Goal: Task Accomplishment & Management: Manage account settings

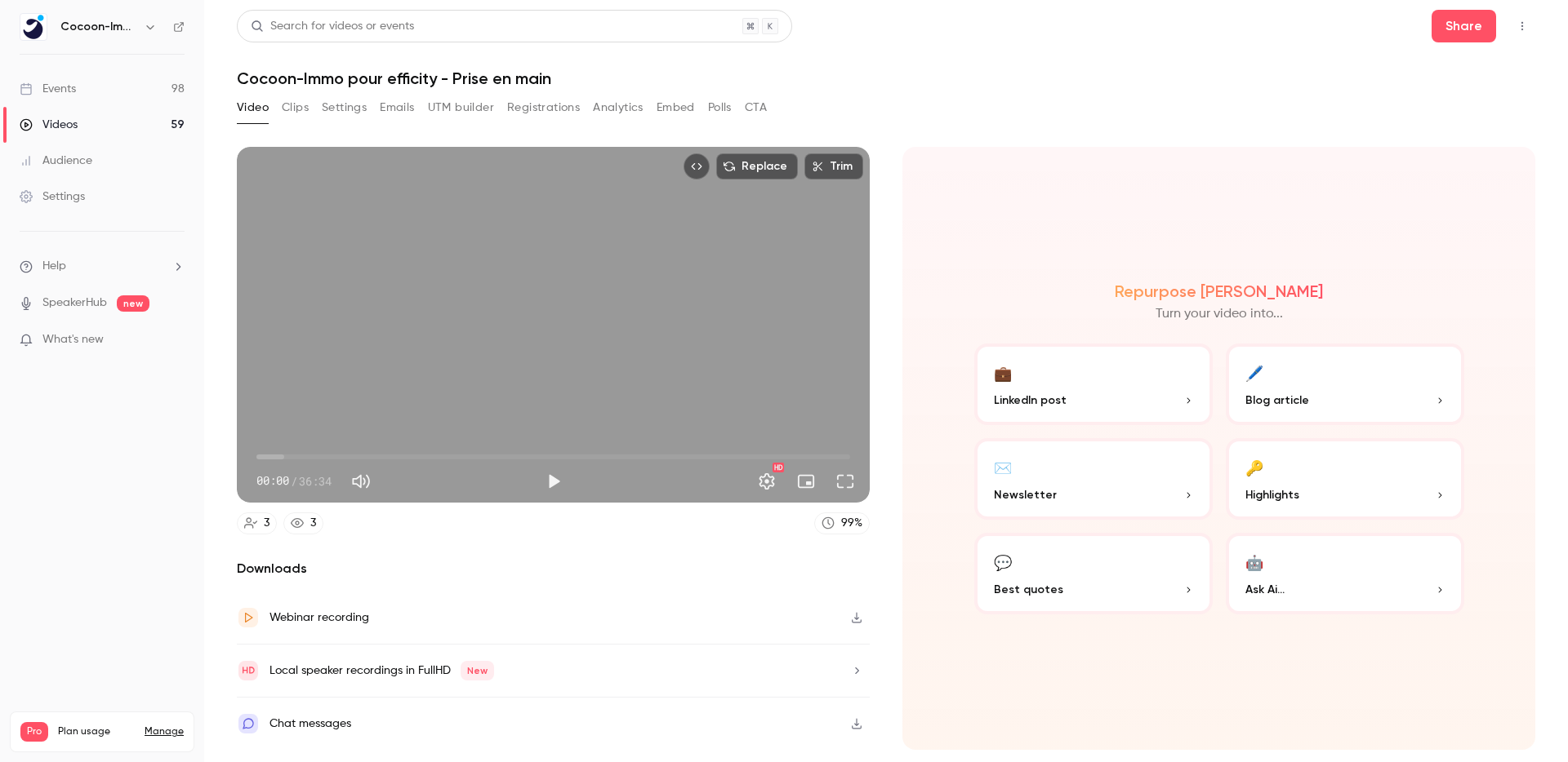
click at [93, 132] on link "Videos 59" at bounding box center [102, 125] width 204 height 36
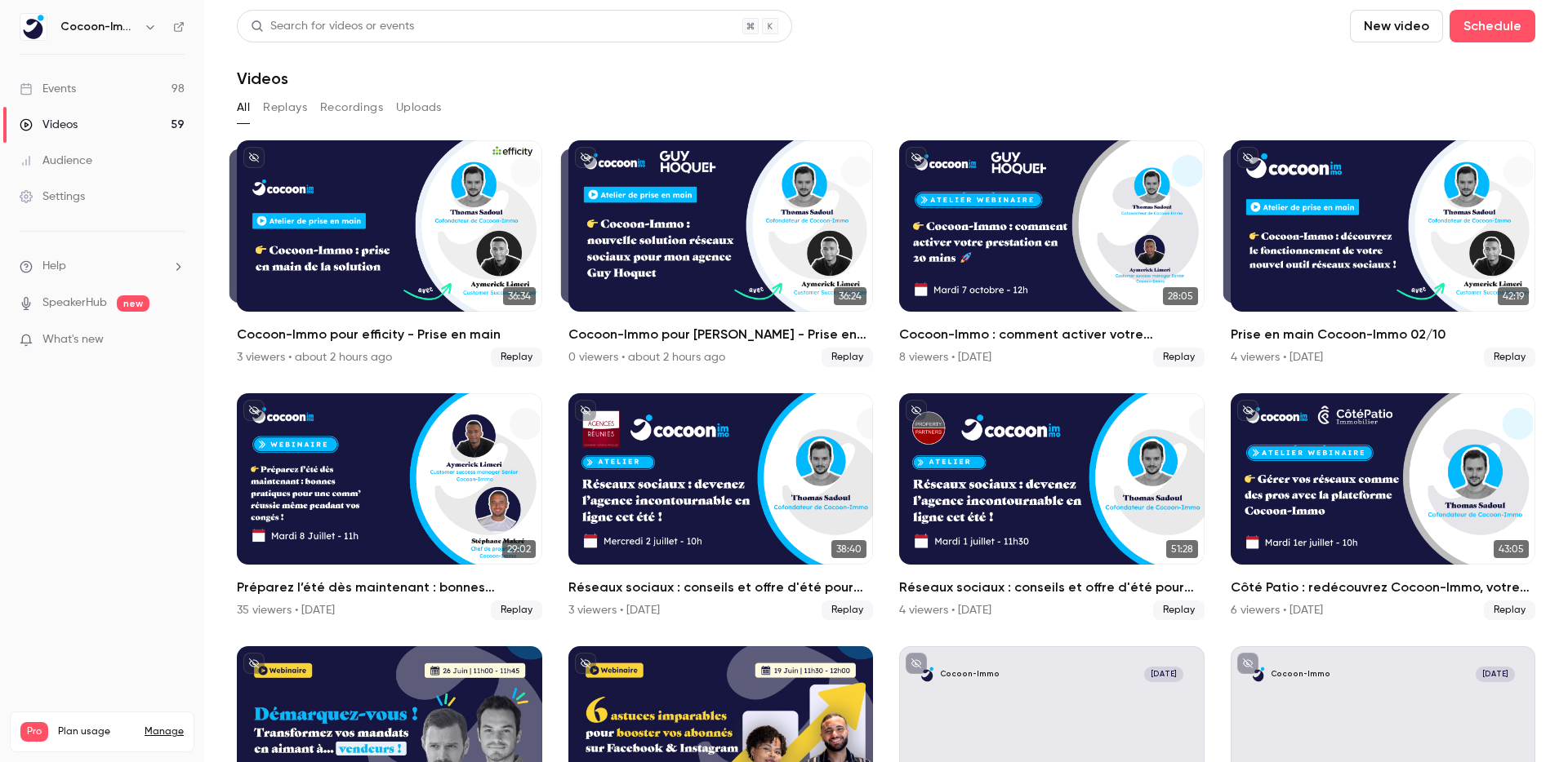
click at [81, 95] on link "Events 98" at bounding box center [102, 89] width 204 height 36
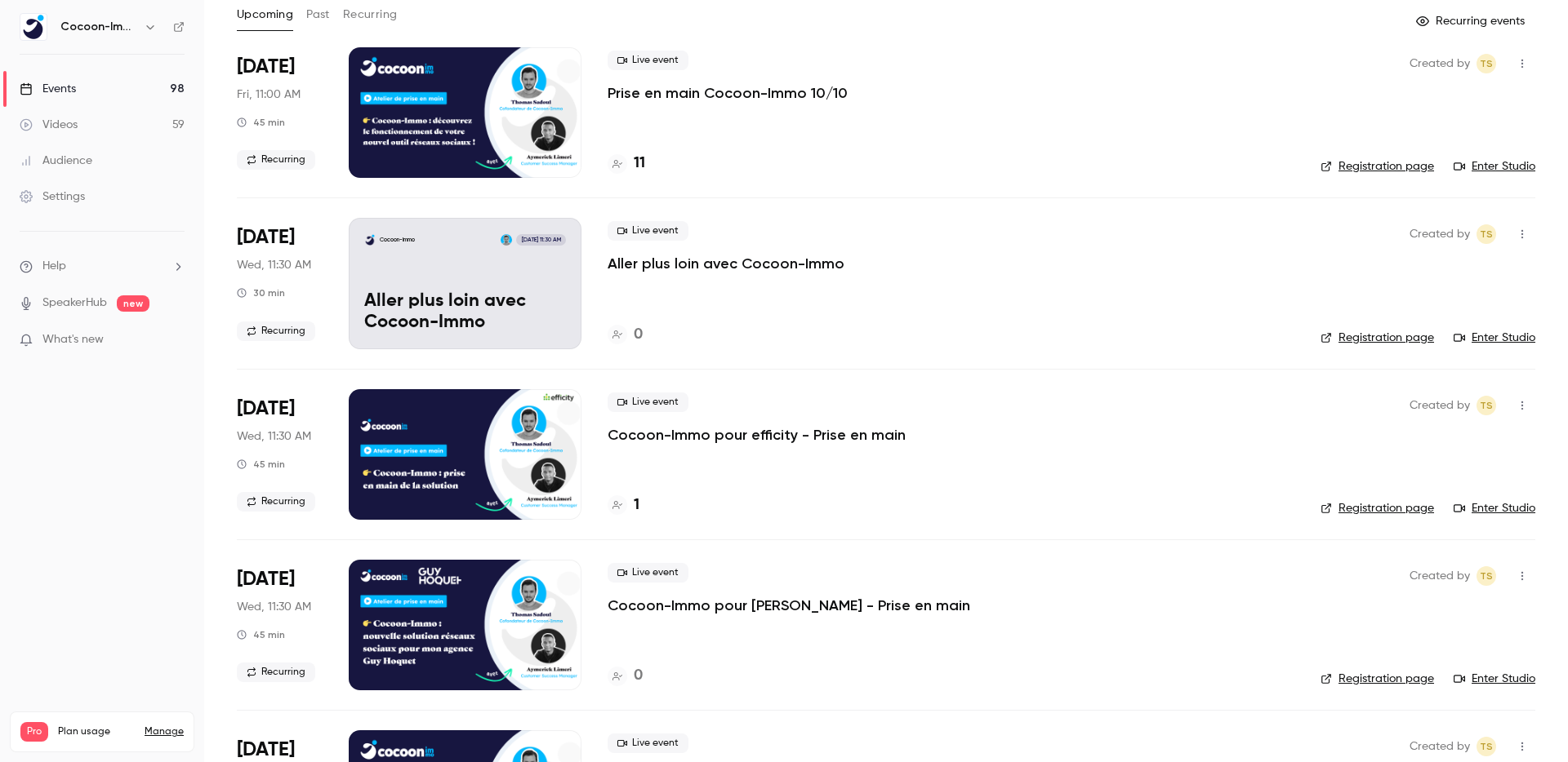
scroll to position [175, 0]
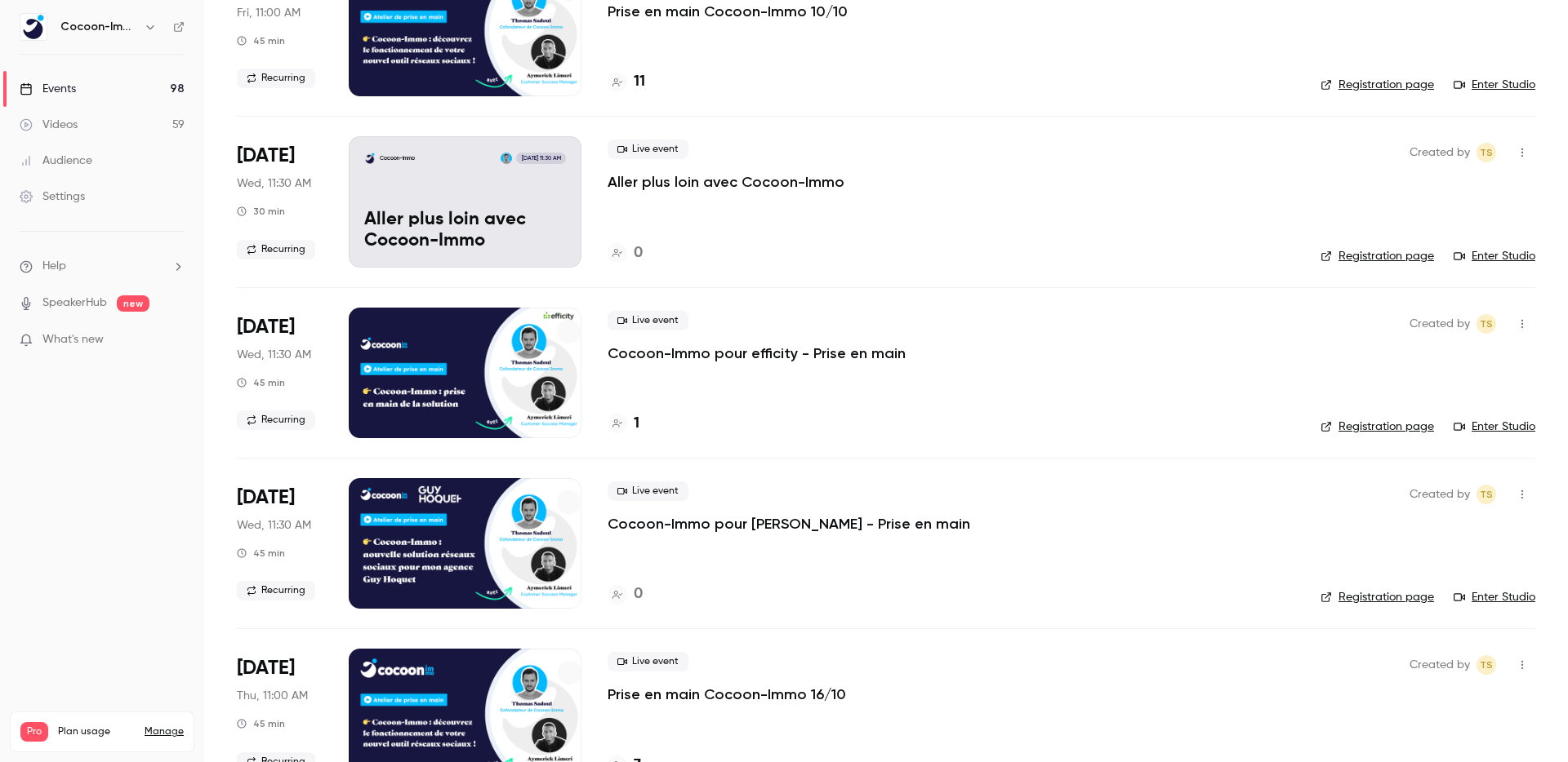
click at [697, 354] on p "Cocoon-Immo pour efficity - Prise en main" at bounding box center [756, 353] width 298 height 19
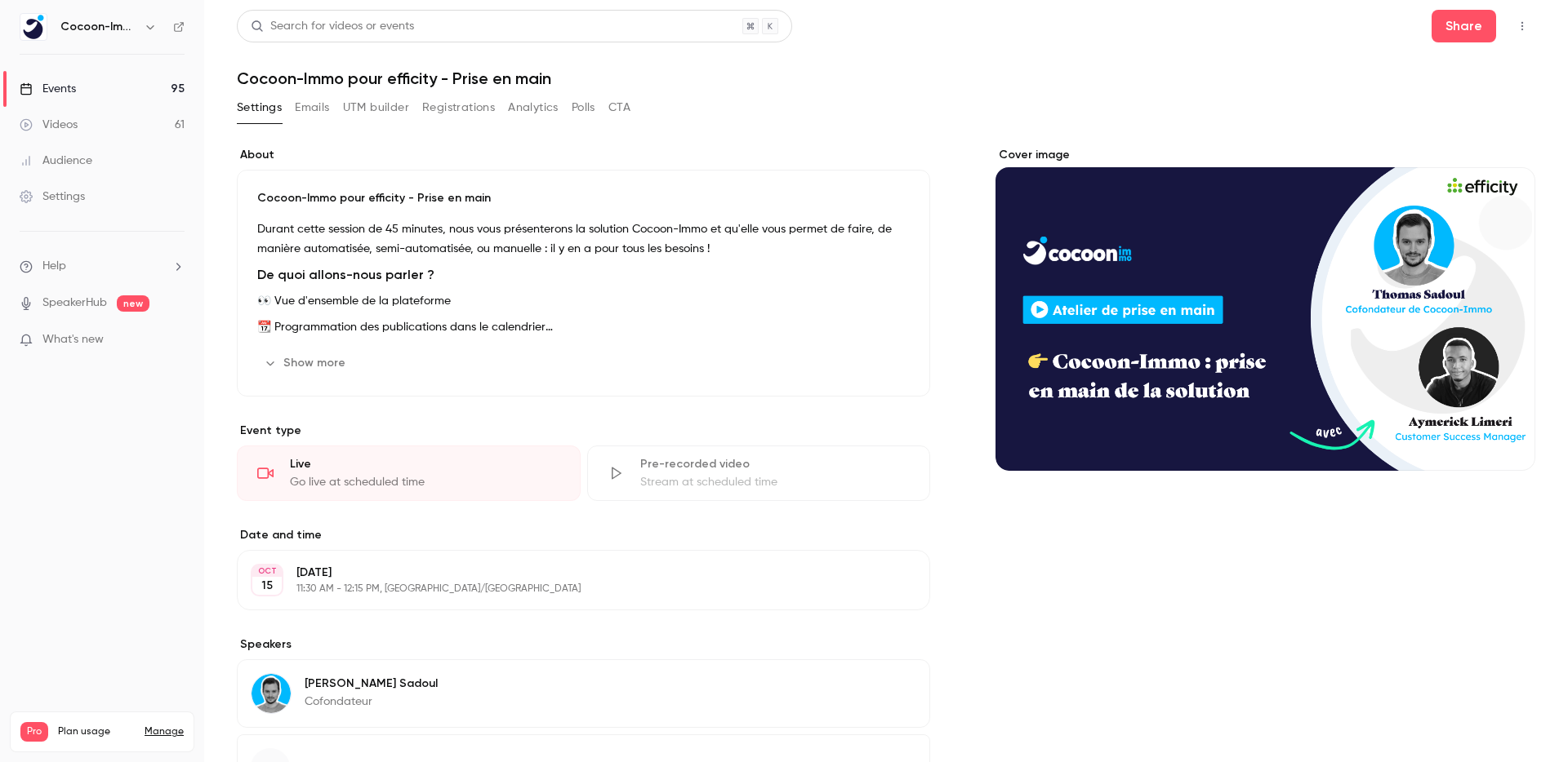
click at [707, 492] on div "Pre-recorded video Stream at scheduled time" at bounding box center [758, 473] width 343 height 55
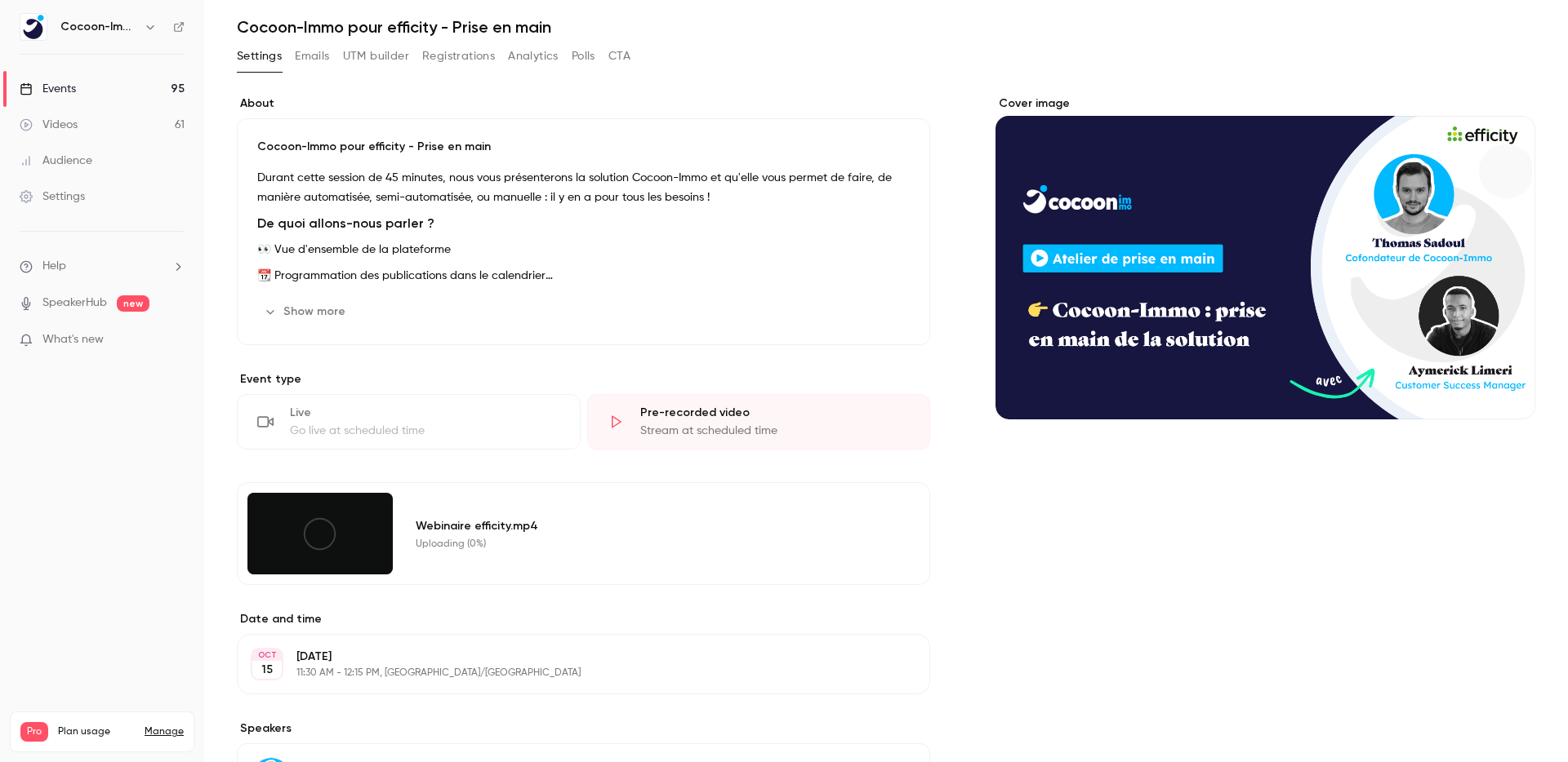
scroll to position [47, 0]
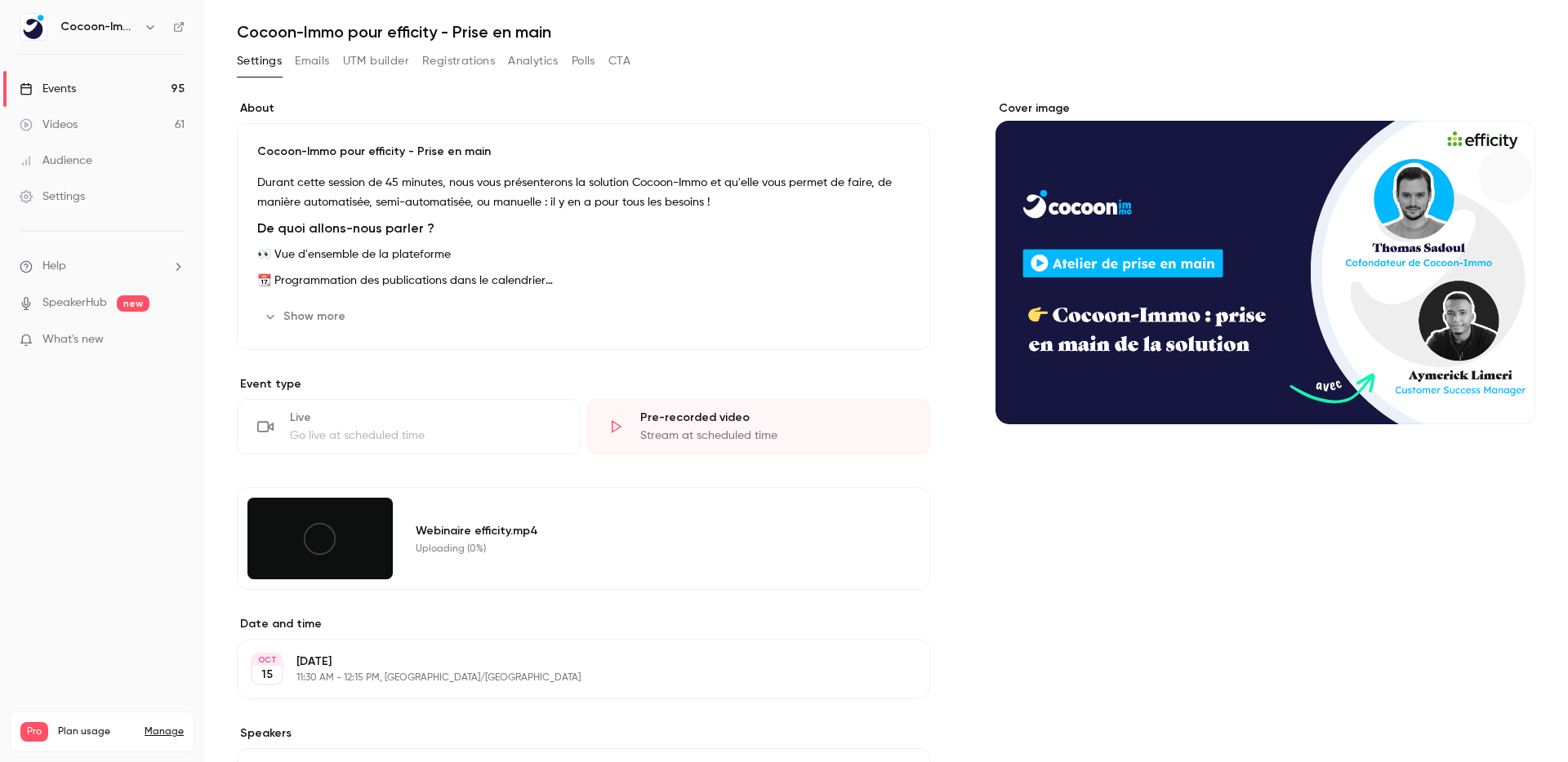
click at [322, 536] on icon at bounding box center [320, 539] width 37 height 37
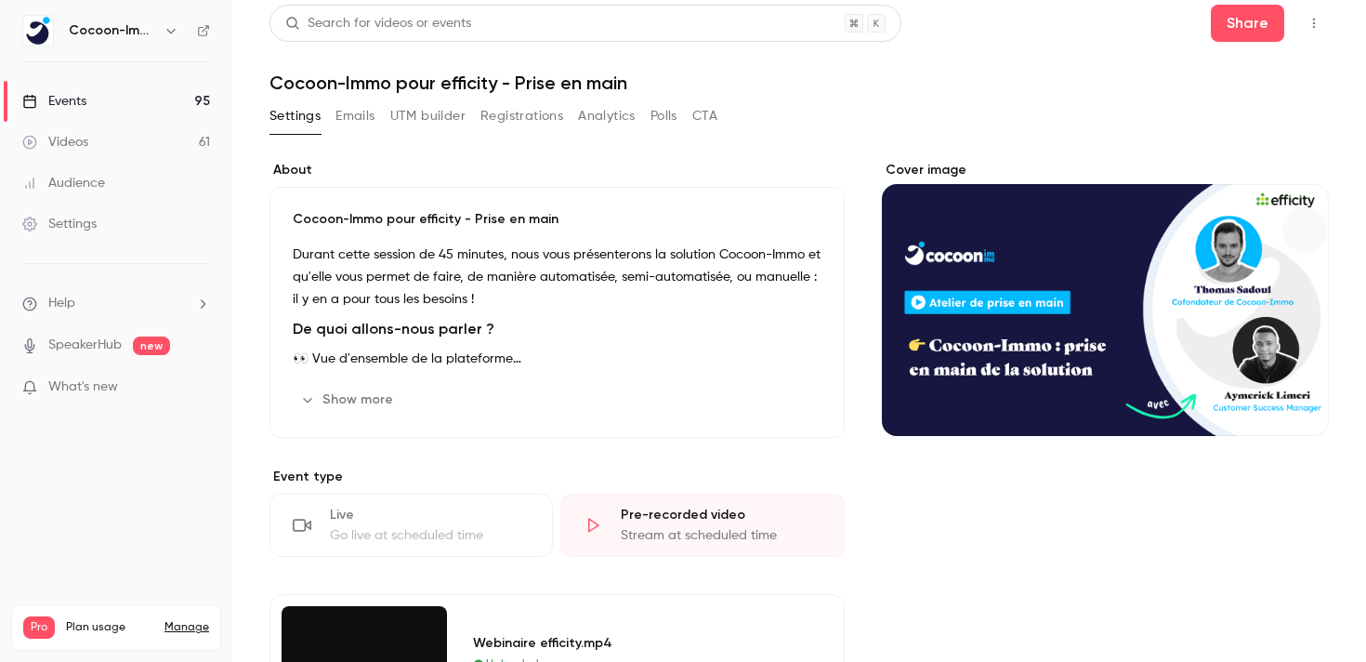
scroll to position [7, 0]
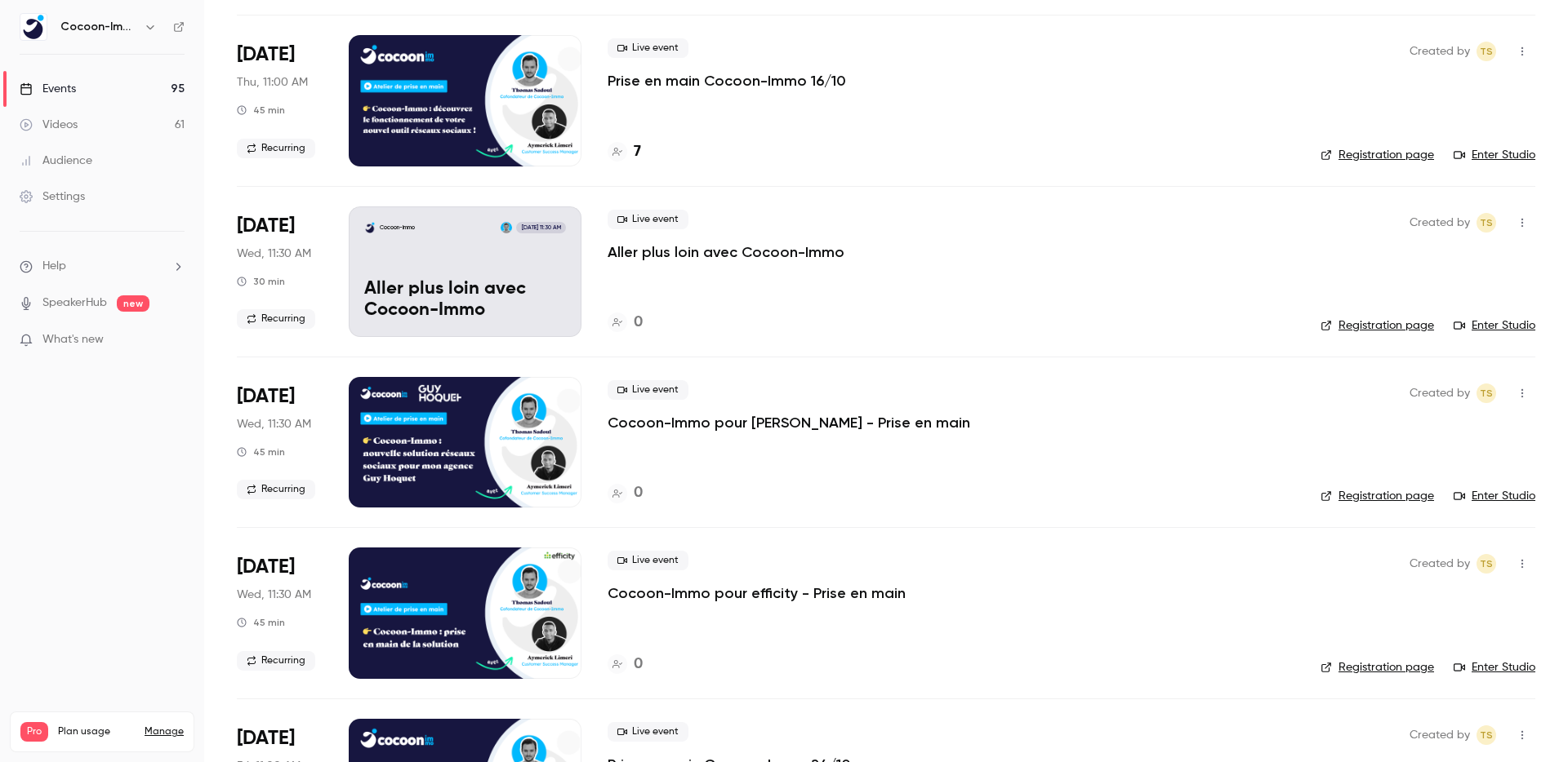
scroll to position [792, 0]
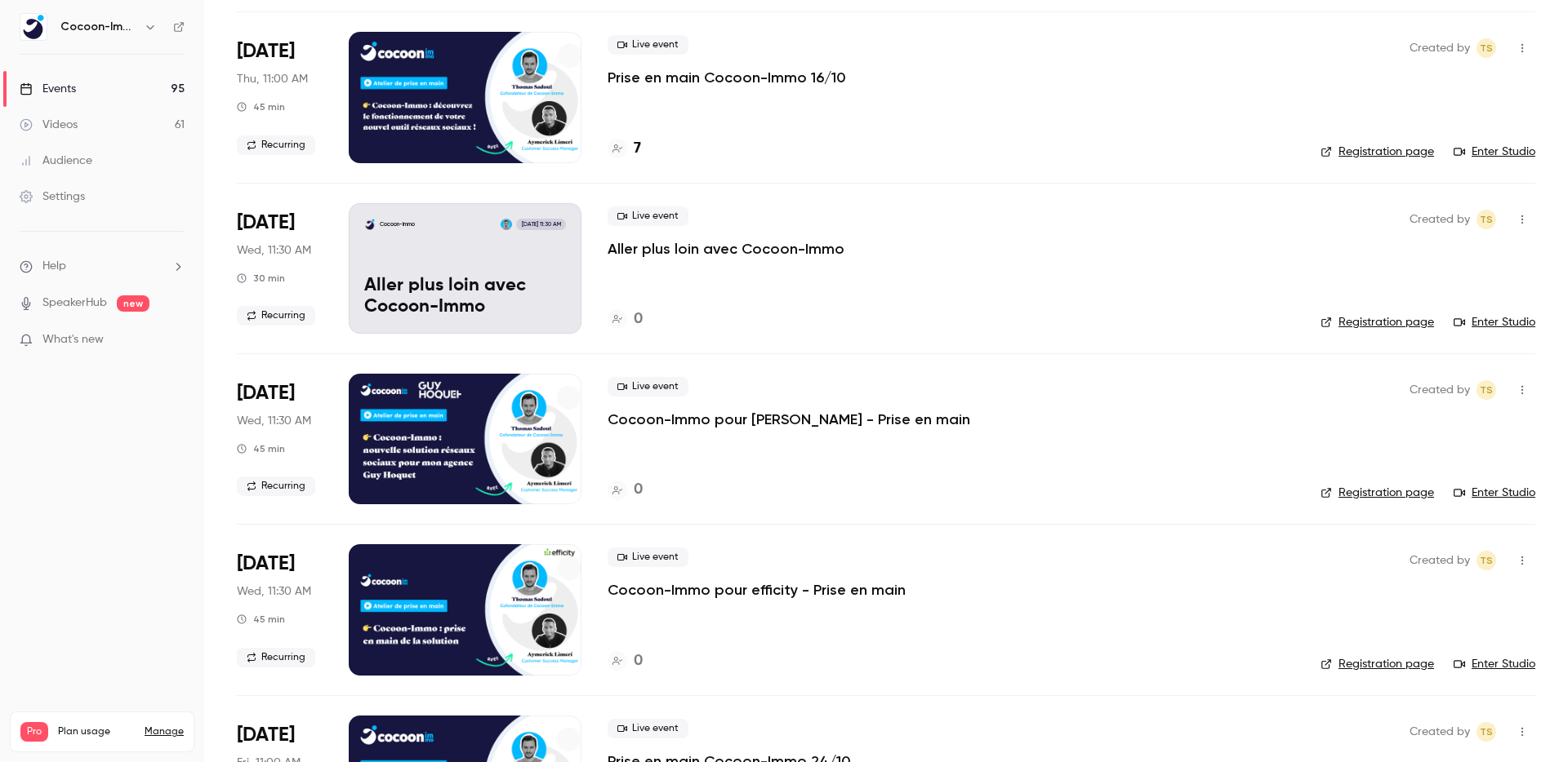
click at [721, 588] on p "Cocoon-Immo pour efficity - Prise en main" at bounding box center [756, 590] width 298 height 19
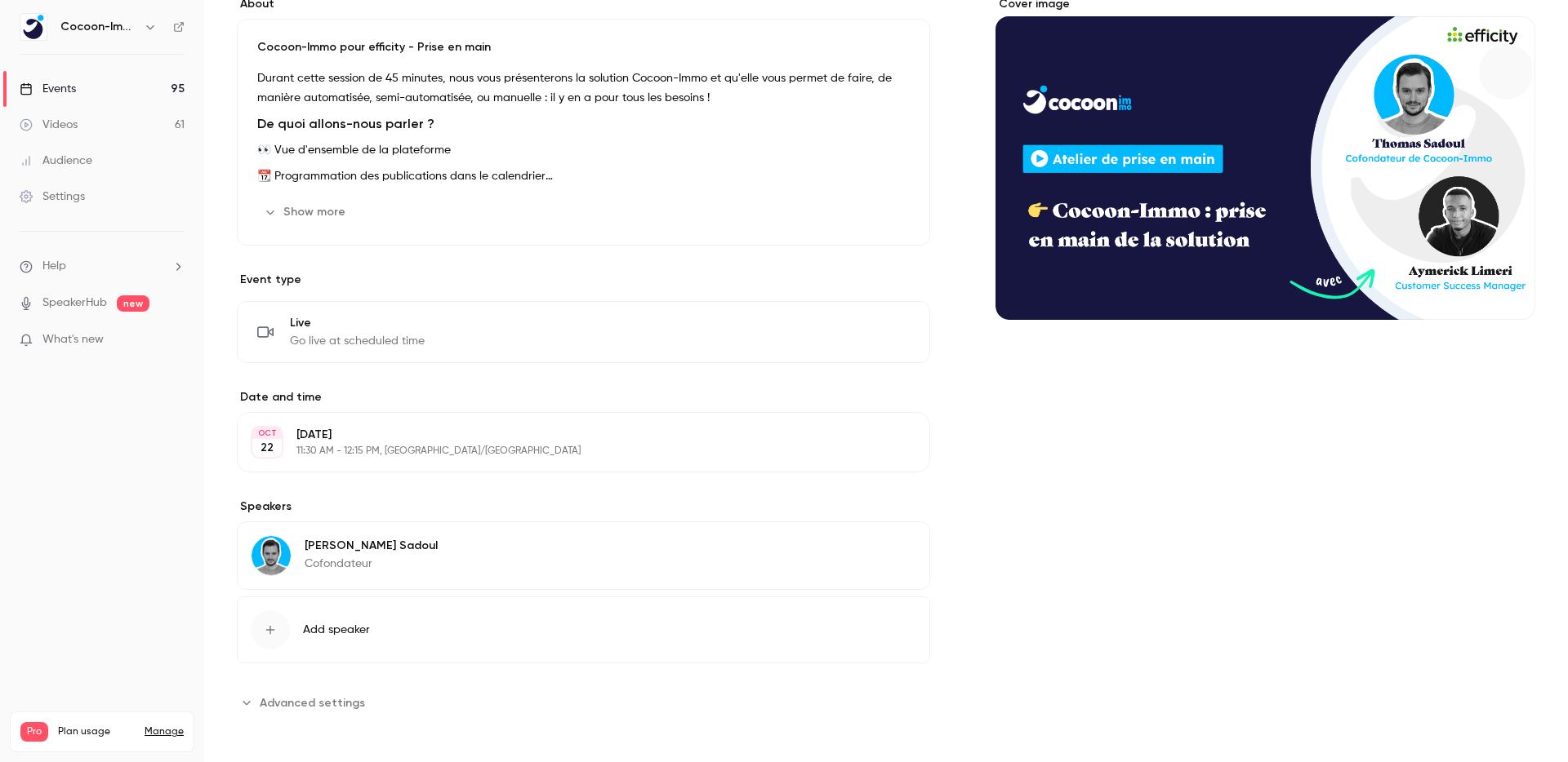
scroll to position [154, 0]
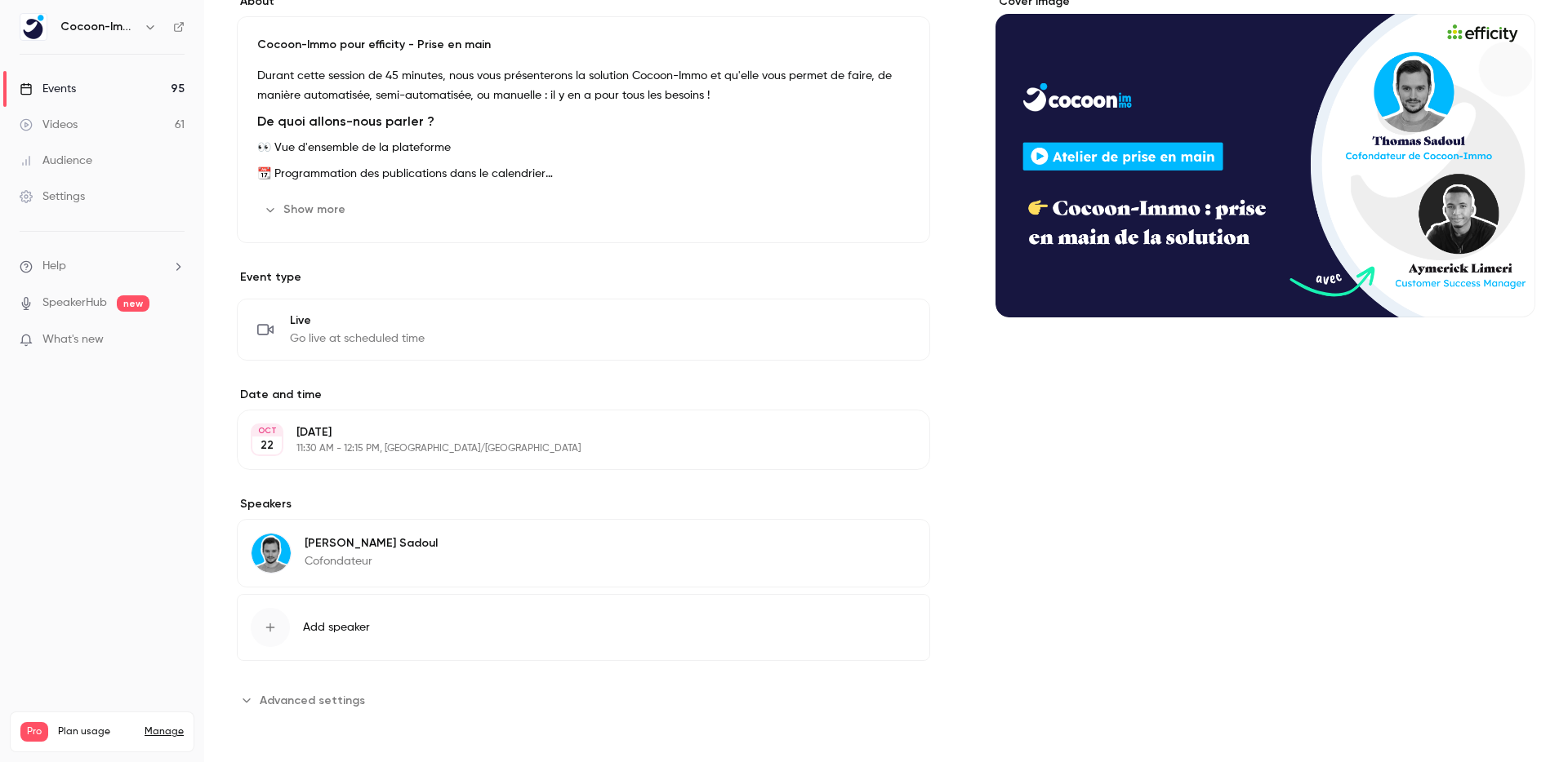
click at [473, 320] on div "Live Go live at scheduled time Edit" at bounding box center [583, 329] width 653 height 34
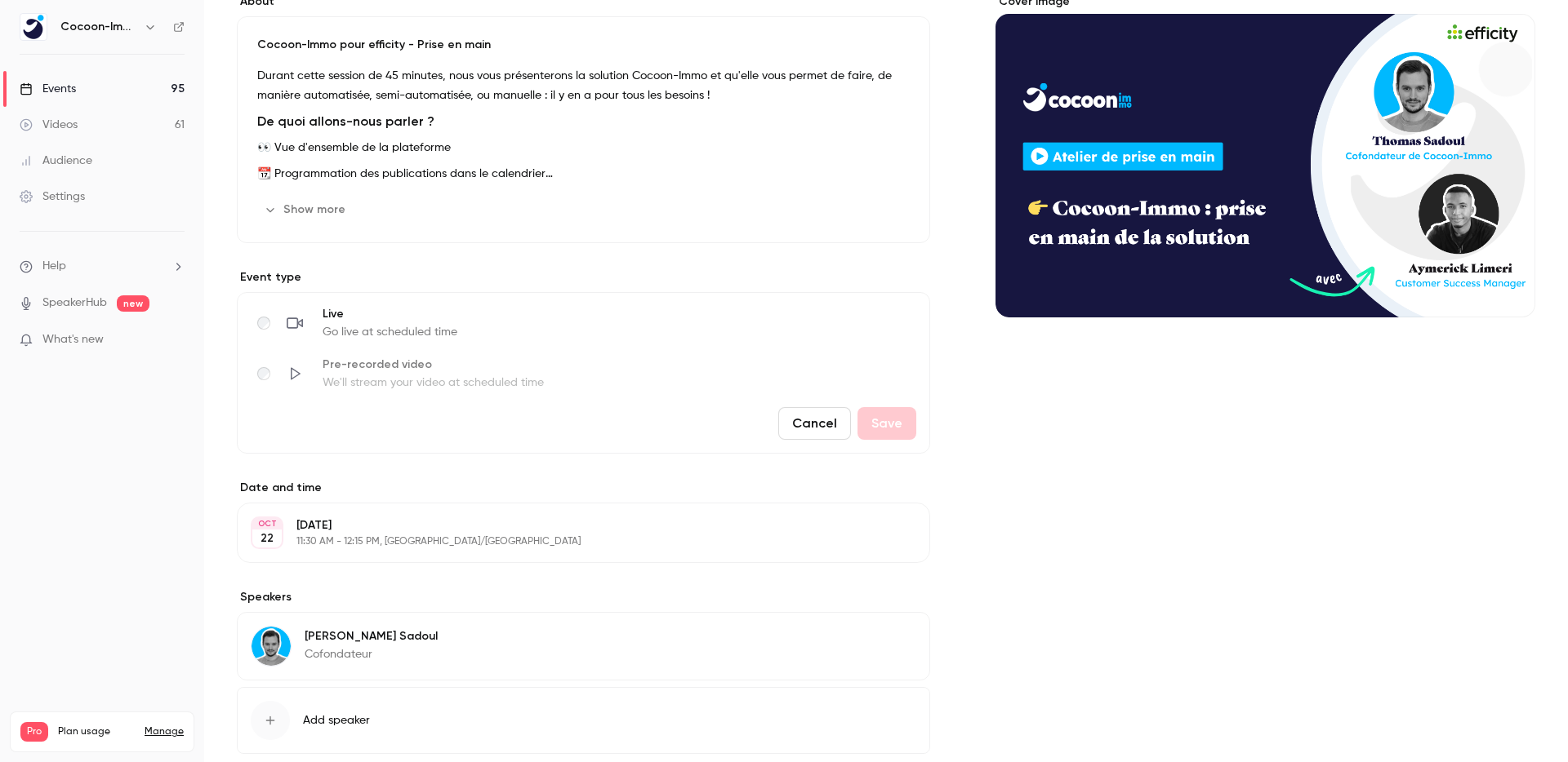
click at [382, 381] on span "We'll stream your video at scheduled time" at bounding box center [433, 383] width 221 height 17
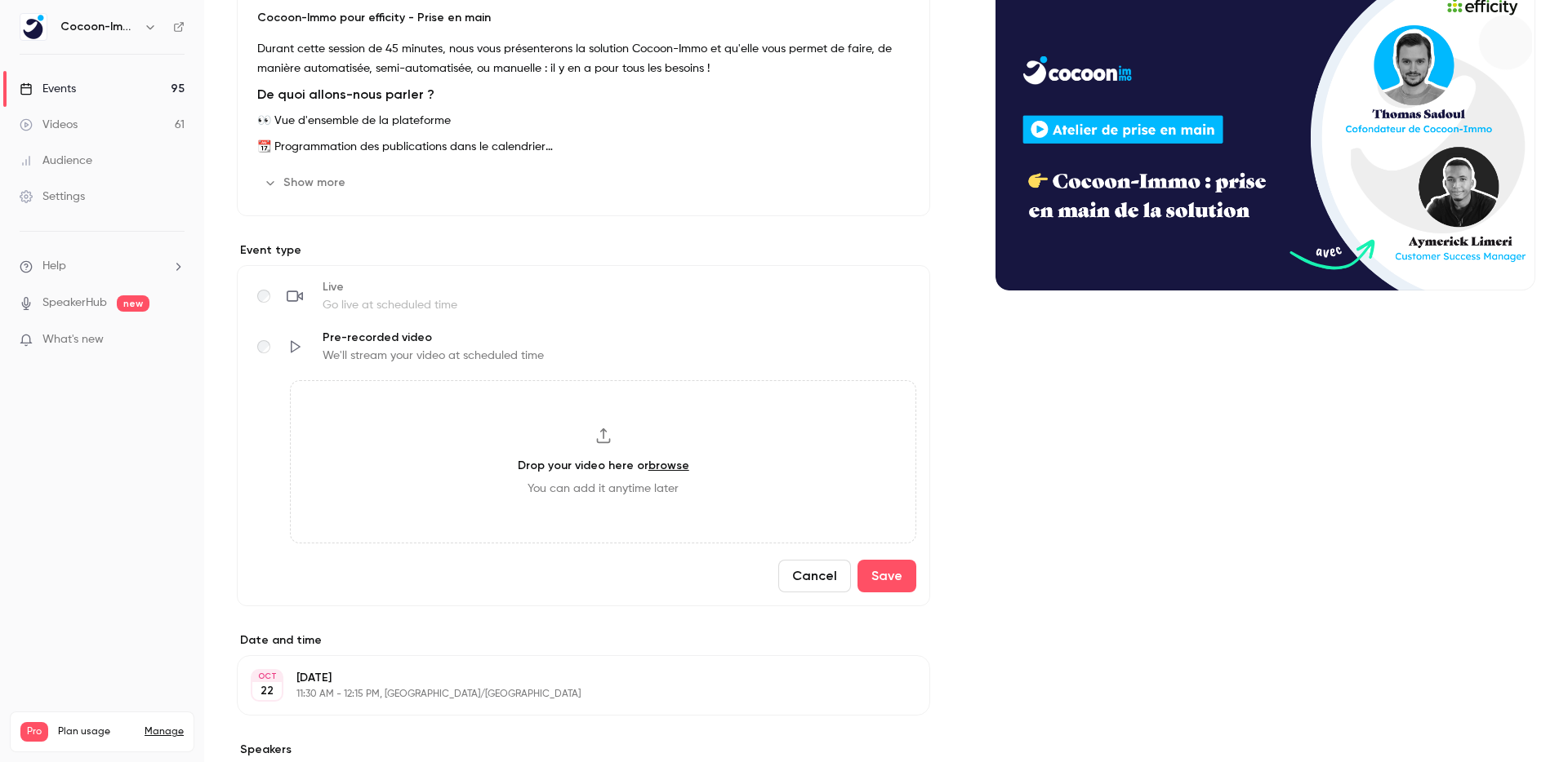
scroll to position [179, 0]
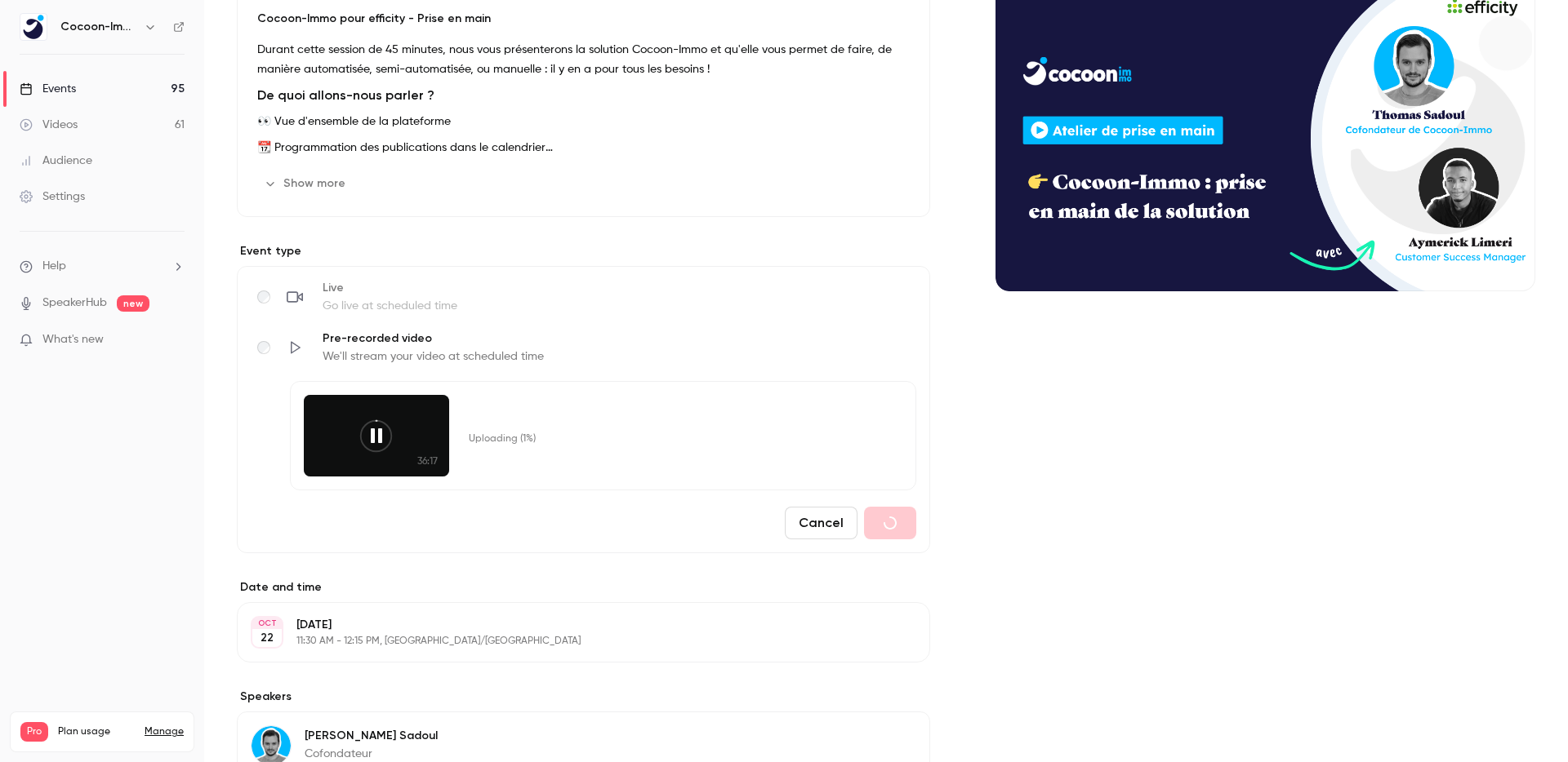
click at [1014, 460] on div "Cover image" at bounding box center [1265, 436] width 539 height 938
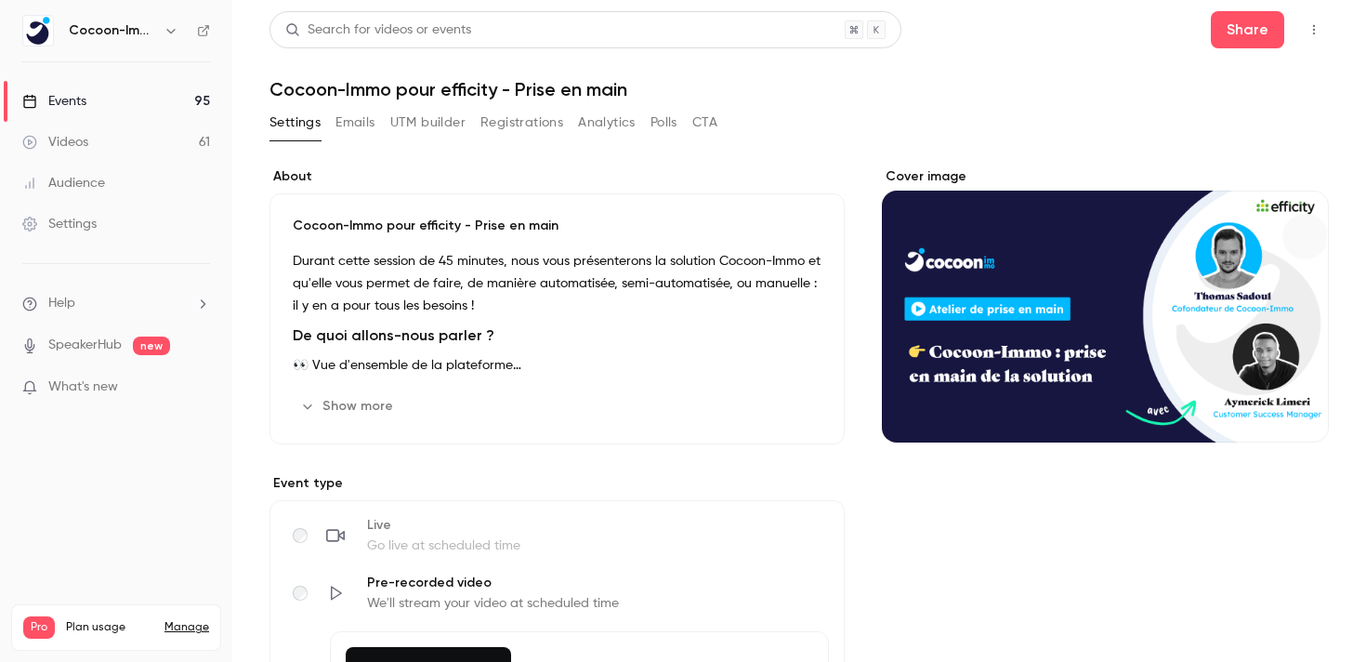
scroll to position [439, 0]
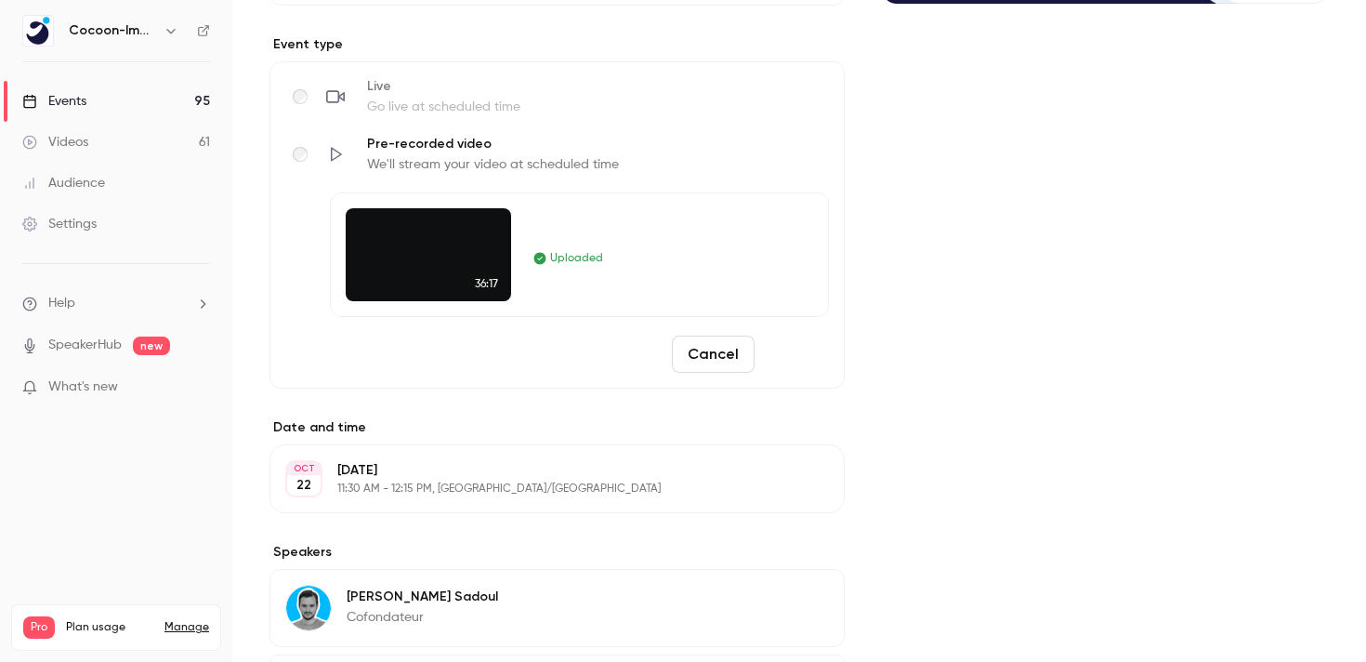
click at [819, 362] on button "Save" at bounding box center [795, 354] width 67 height 37
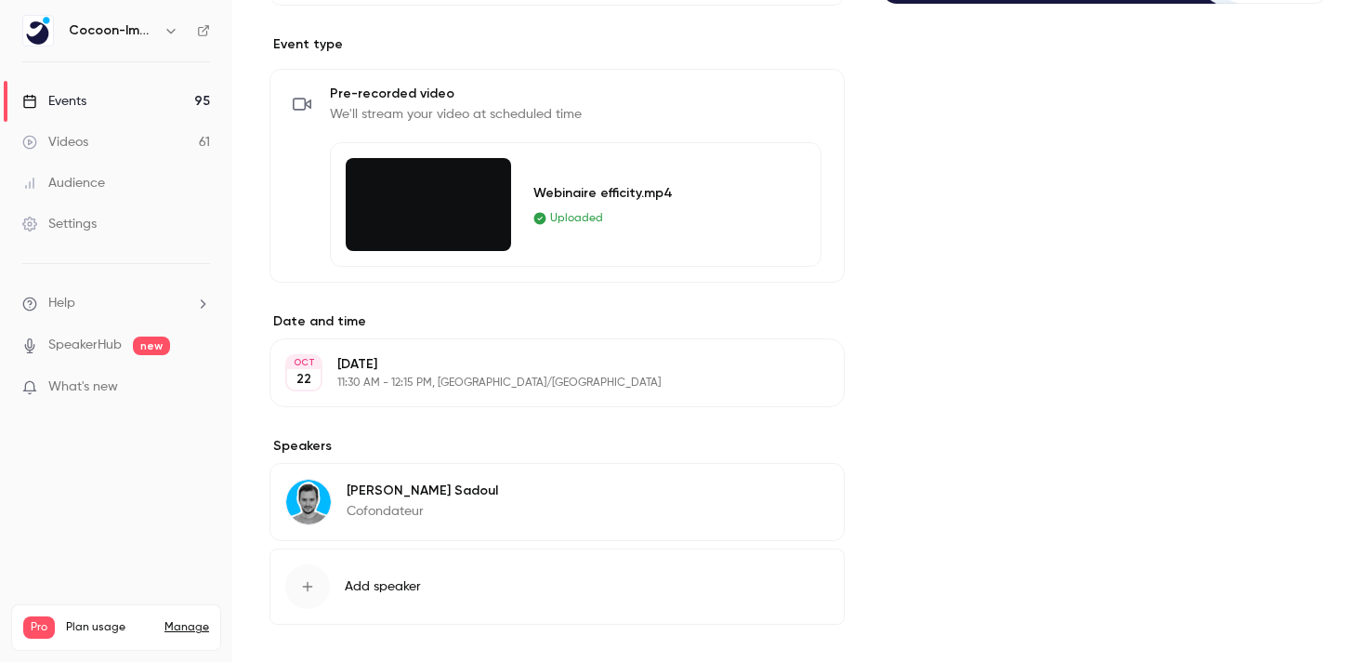
scroll to position [0, 0]
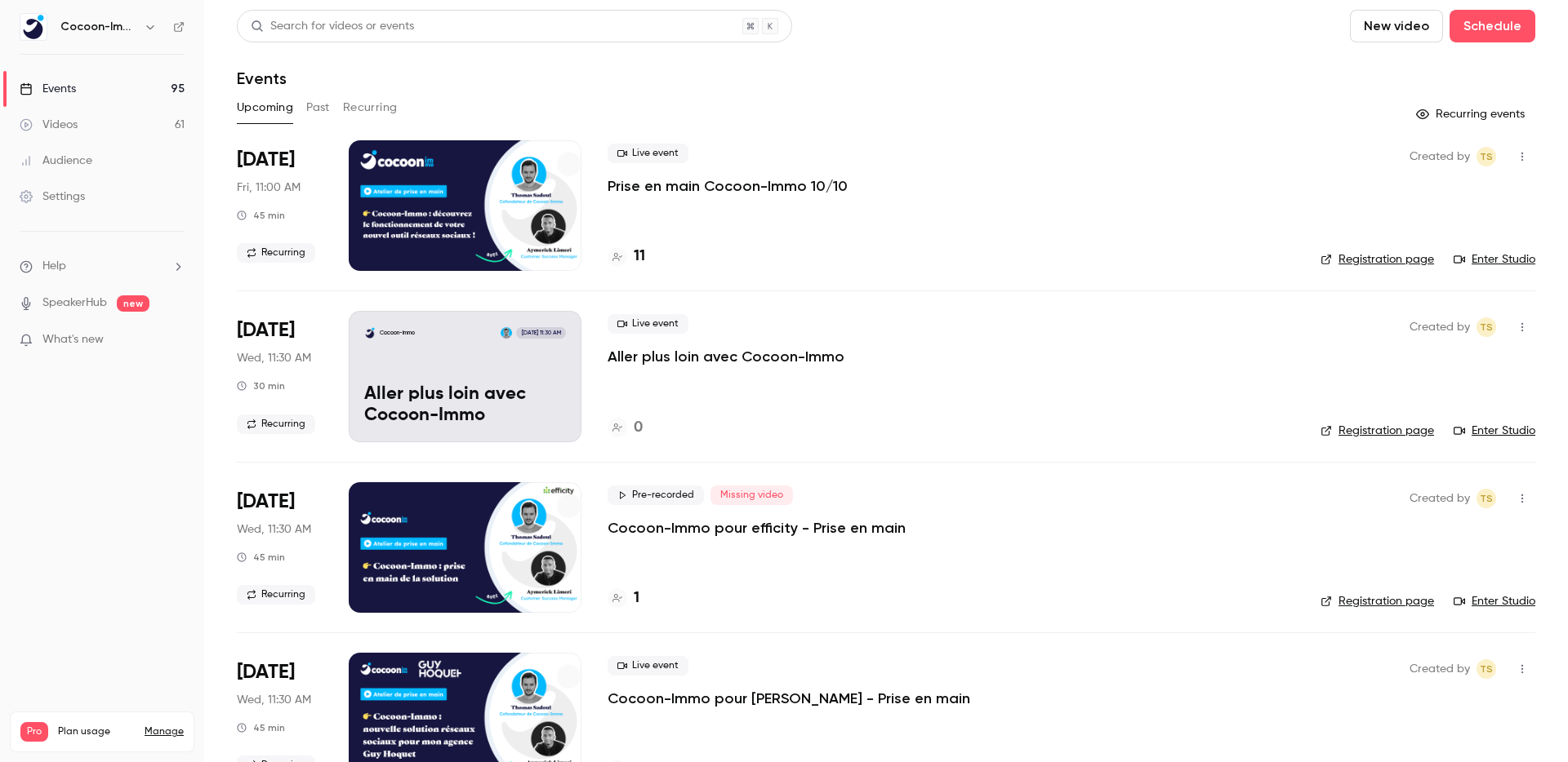
click at [376, 104] on button "Recurring" at bounding box center [370, 108] width 54 height 26
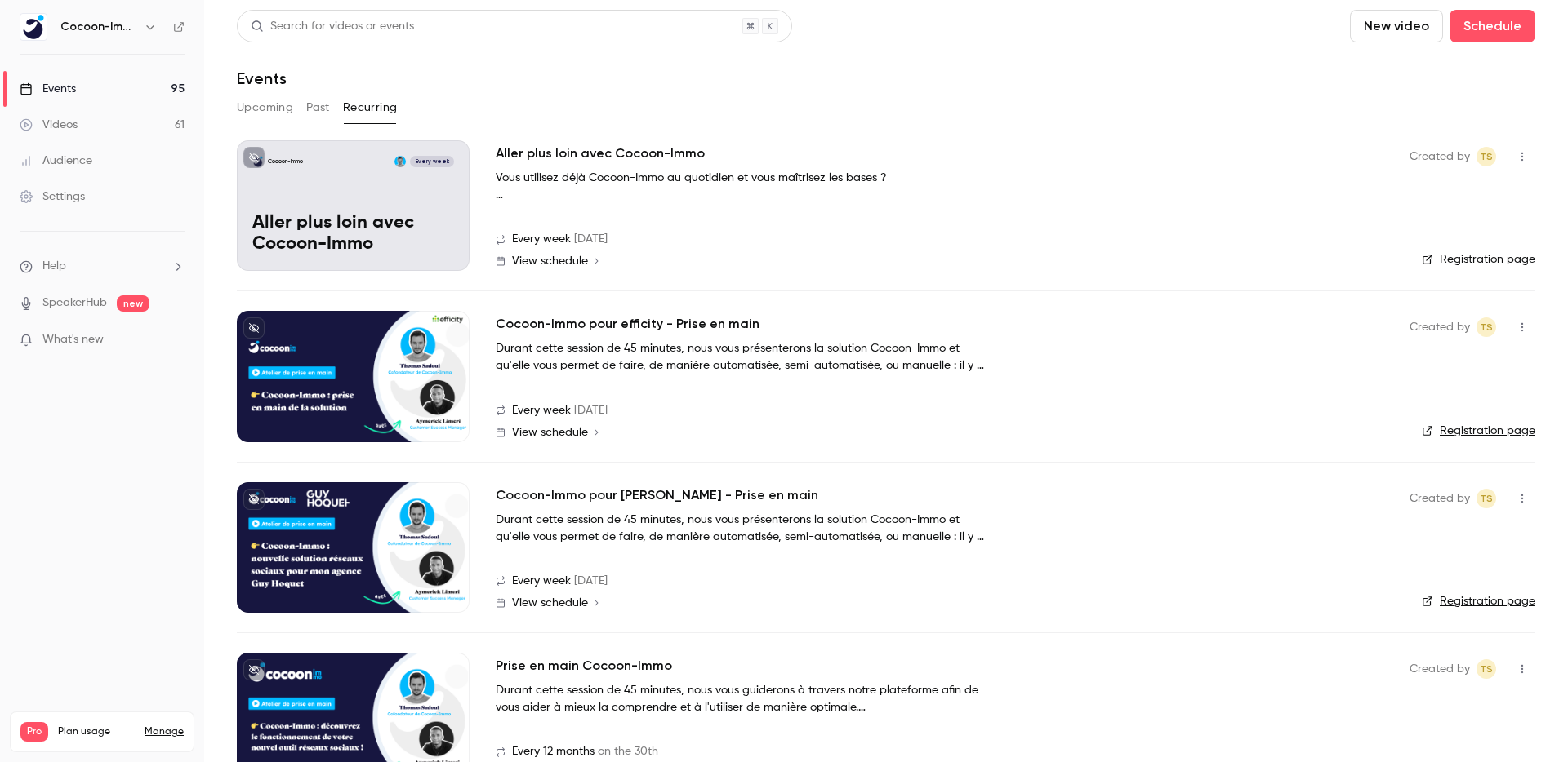
click at [626, 327] on h2 "Cocoon-Immo pour efficity - Prise en main" at bounding box center [627, 324] width 264 height 19
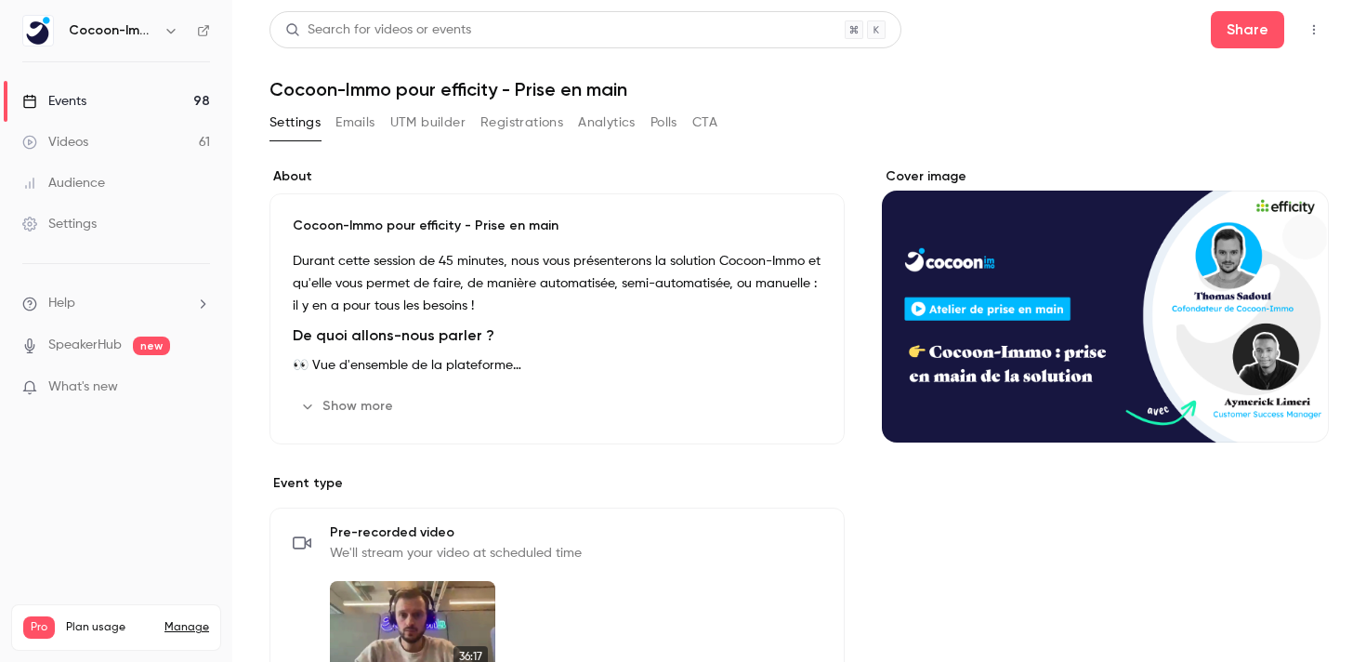
click at [106, 123] on link "Videos 61" at bounding box center [116, 142] width 232 height 41
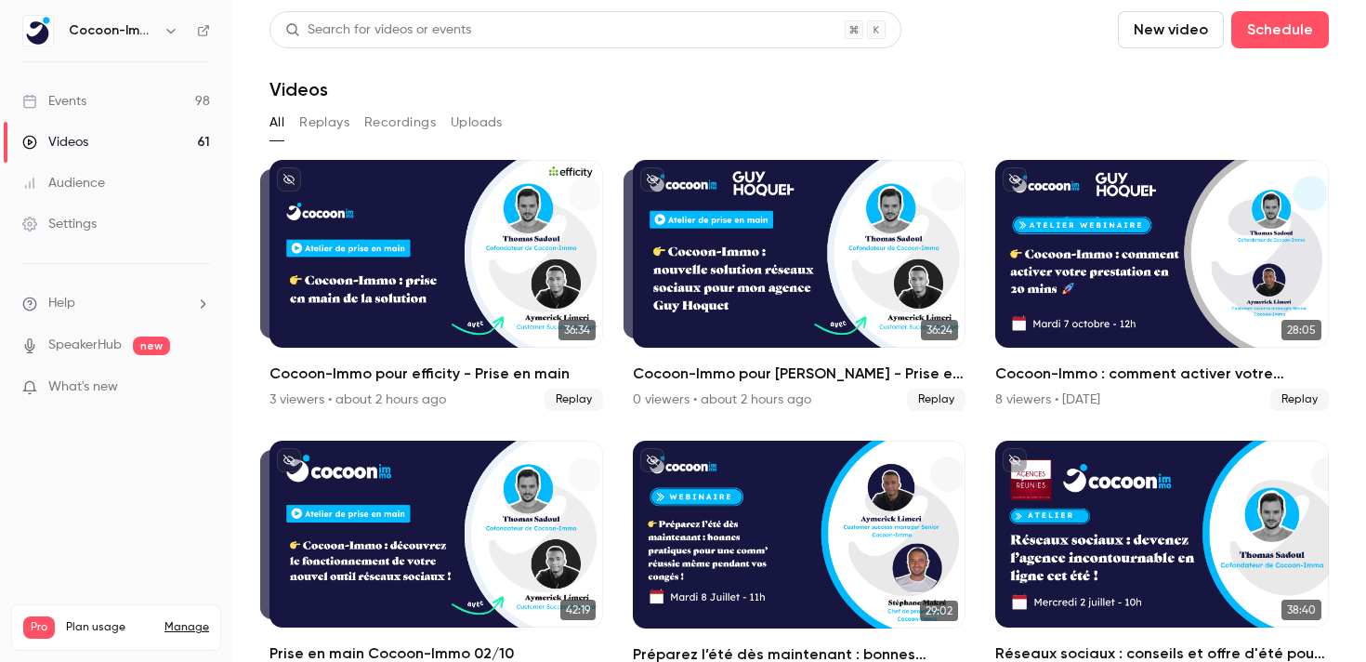
click at [106, 112] on link "Events 98" at bounding box center [116, 101] width 232 height 41
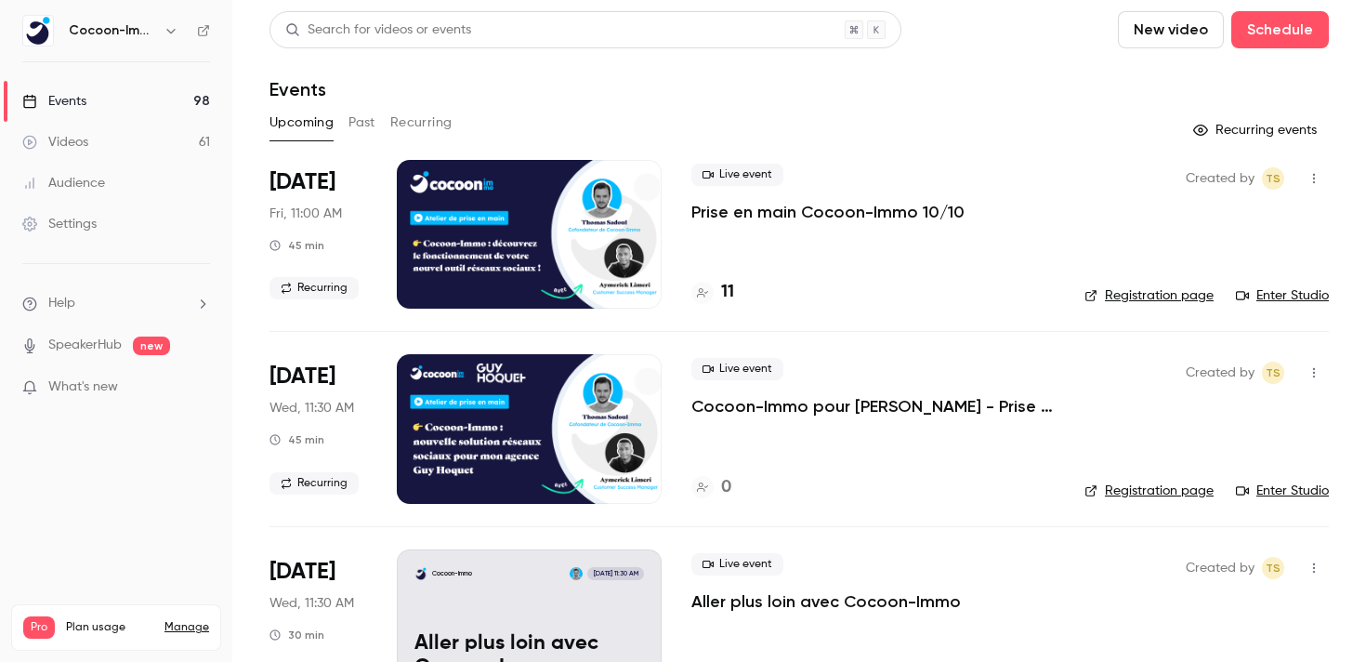
click at [368, 128] on button "Past" at bounding box center [362, 123] width 27 height 30
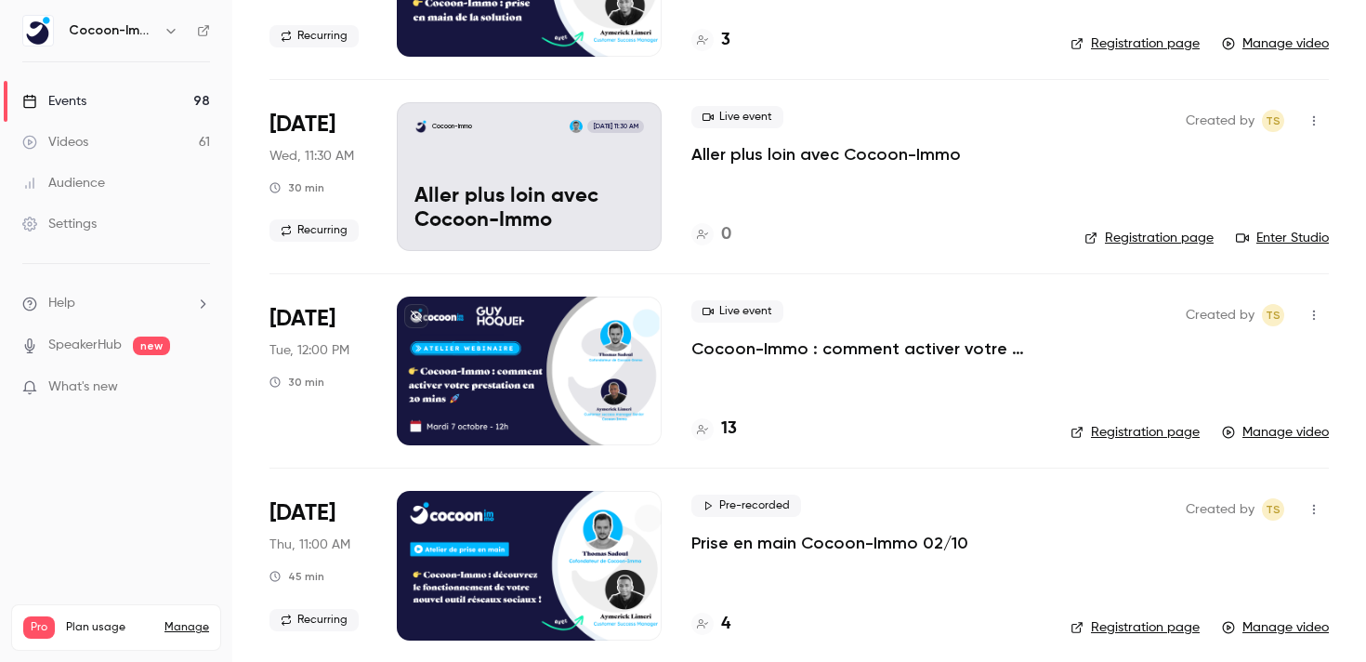
scroll to position [455, 0]
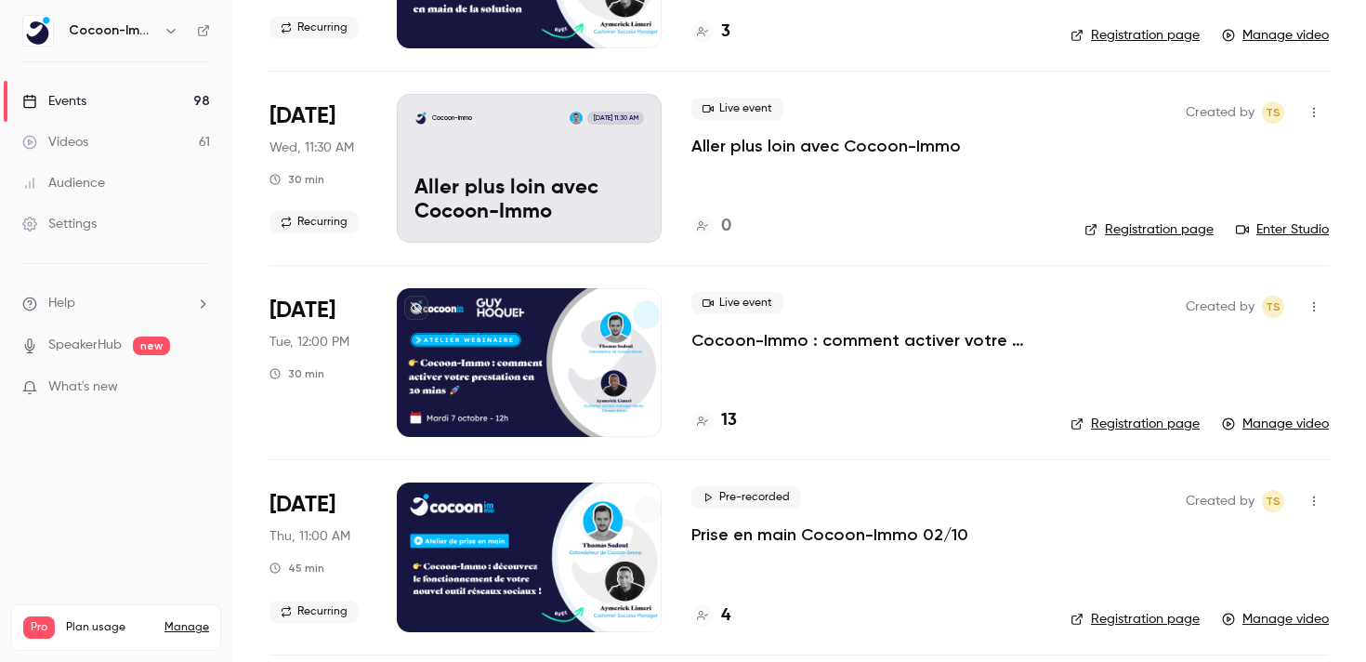
click at [787, 348] on p "Cocoon-Immo : comment activer votre prestation en 20 mins pour des réseaux soci…" at bounding box center [866, 340] width 349 height 22
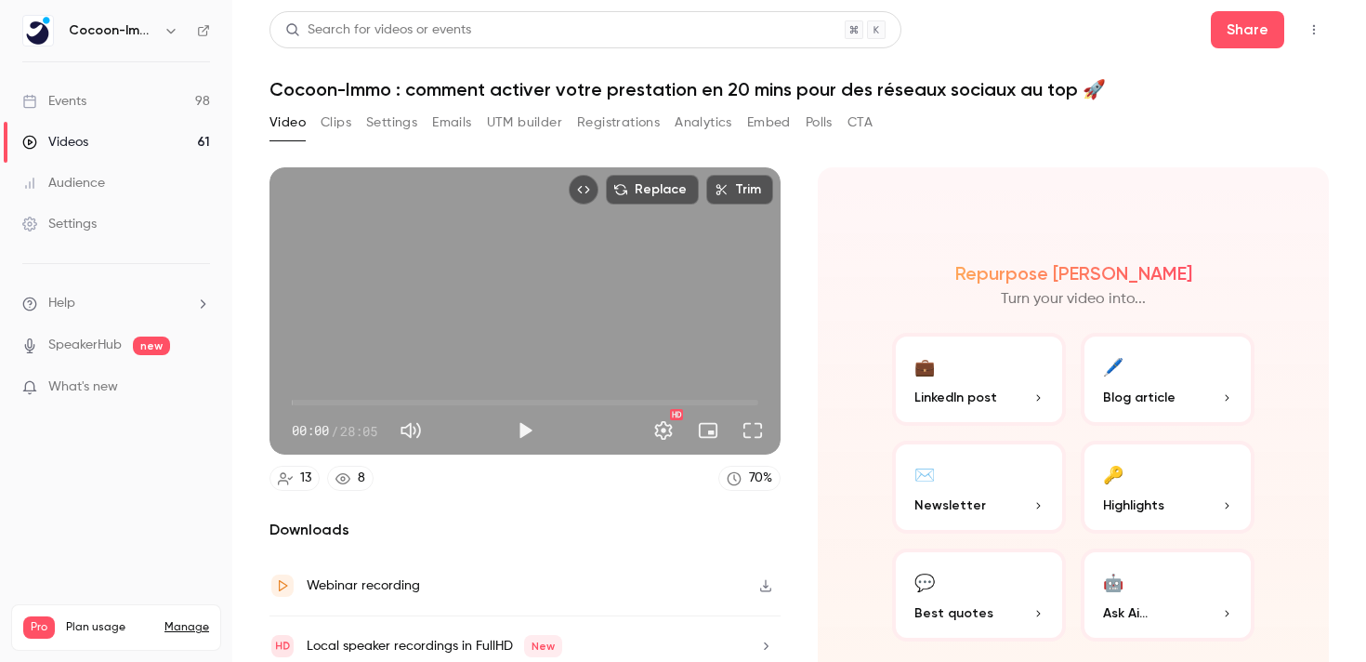
click at [613, 132] on button "Registrations" at bounding box center [618, 123] width 83 height 30
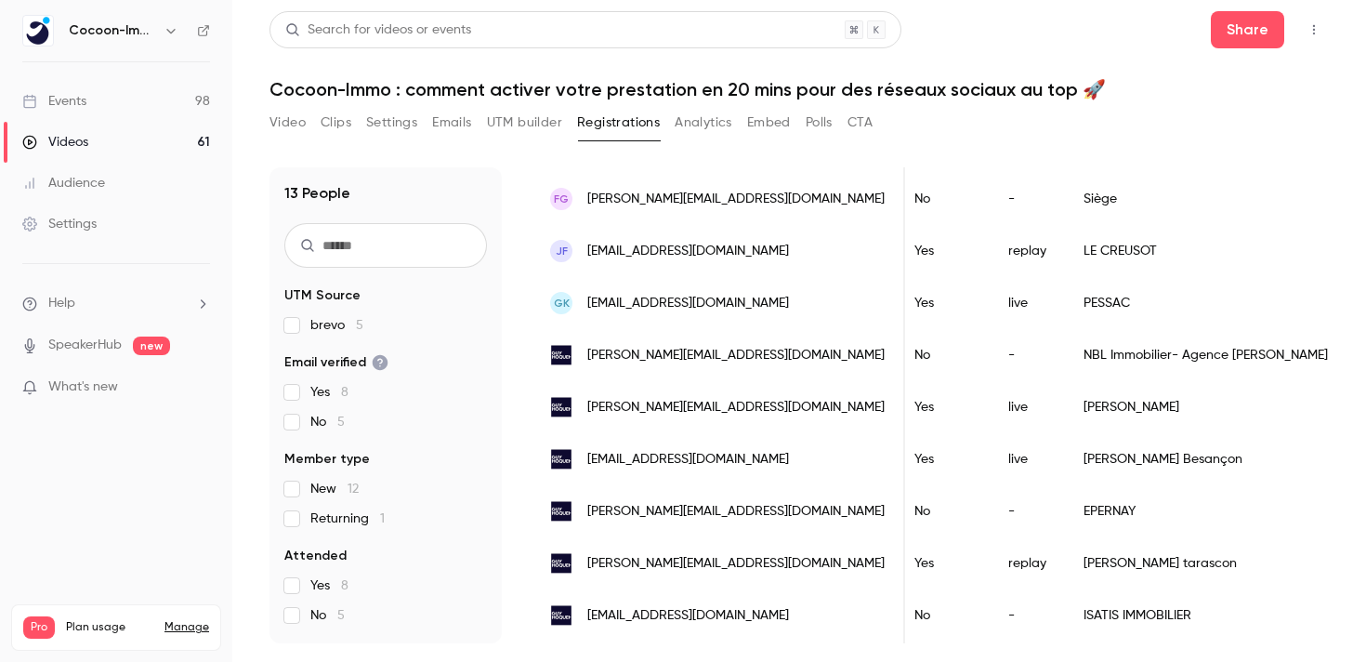
scroll to position [378, 0]
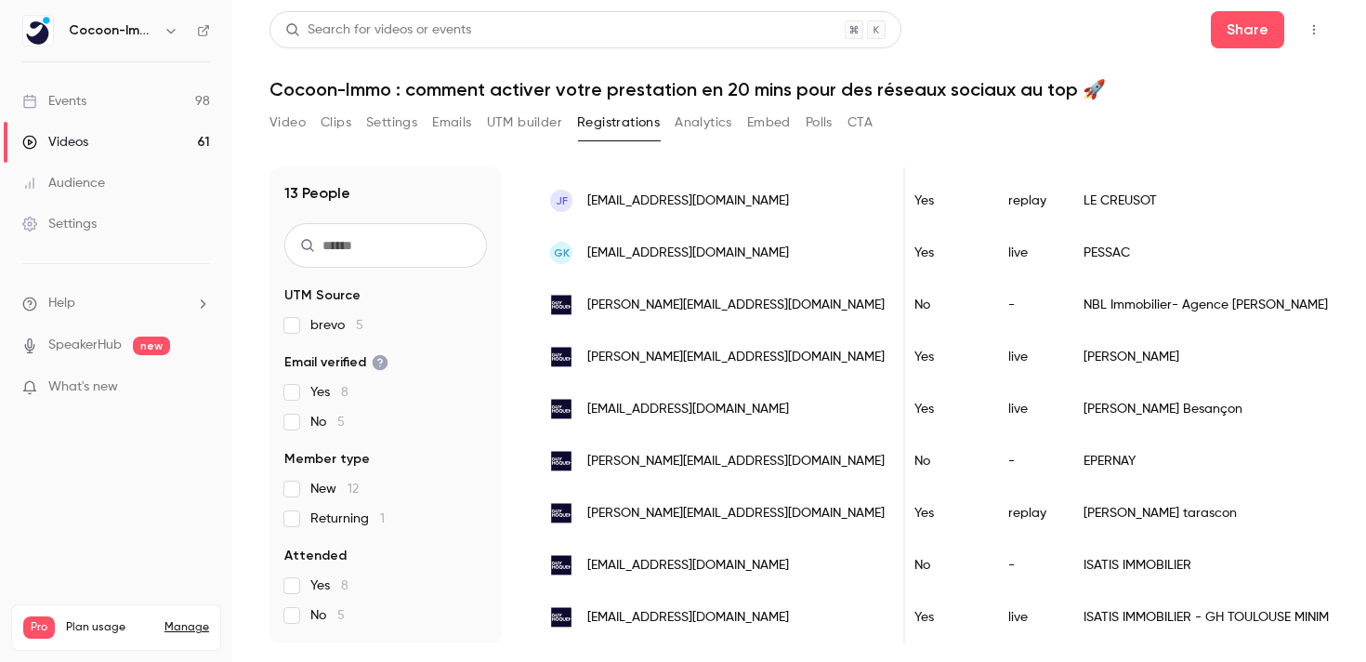
click at [454, 117] on button "Emails" at bounding box center [451, 123] width 39 height 30
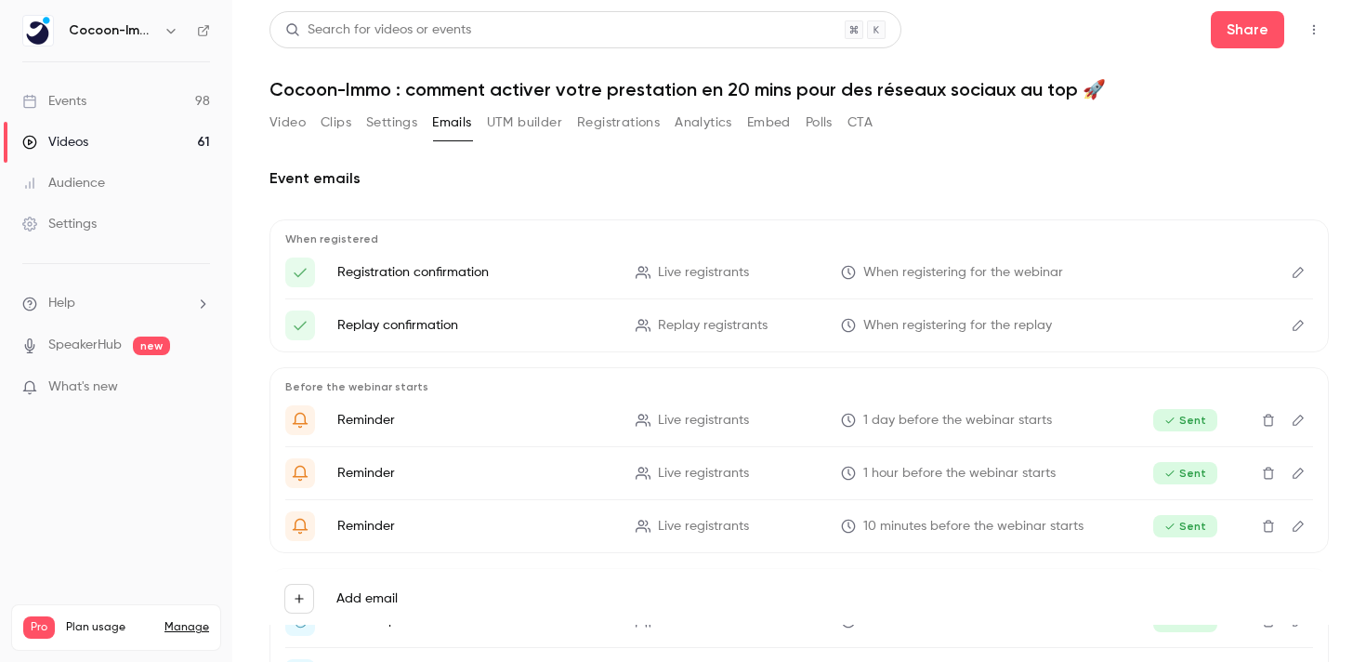
click at [605, 113] on button "Registrations" at bounding box center [618, 123] width 83 height 30
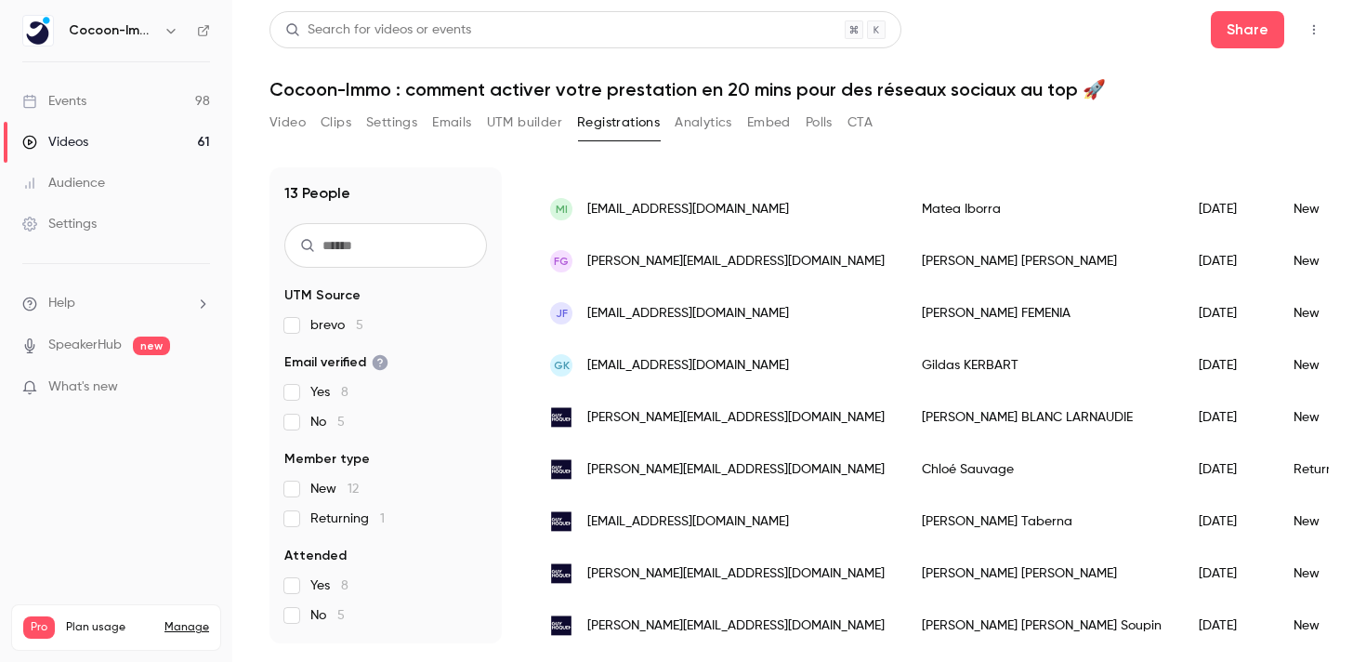
scroll to position [267, 0]
click at [246, 112] on main "Search for videos or events Share Cocoon-Immo : comment activer votre prestatio…" at bounding box center [799, 331] width 1134 height 662
click at [326, 130] on button "Clips" at bounding box center [336, 123] width 31 height 30
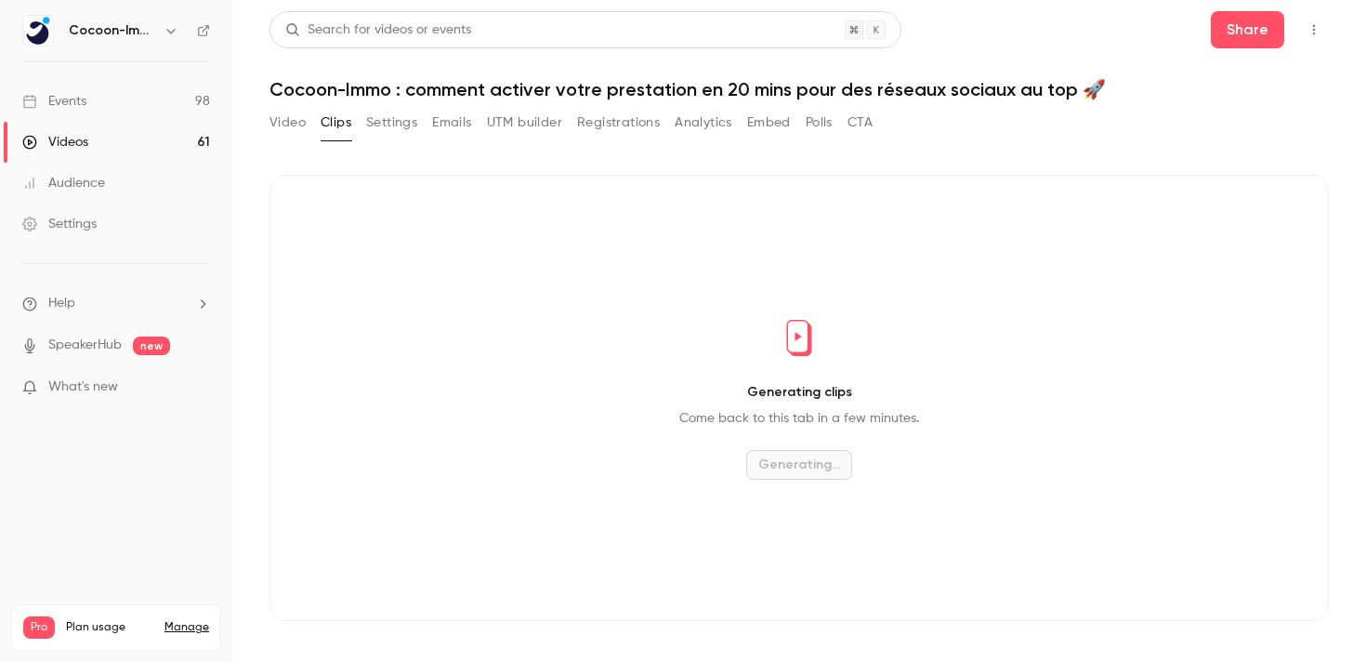
click at [287, 123] on button "Video" at bounding box center [288, 123] width 36 height 30
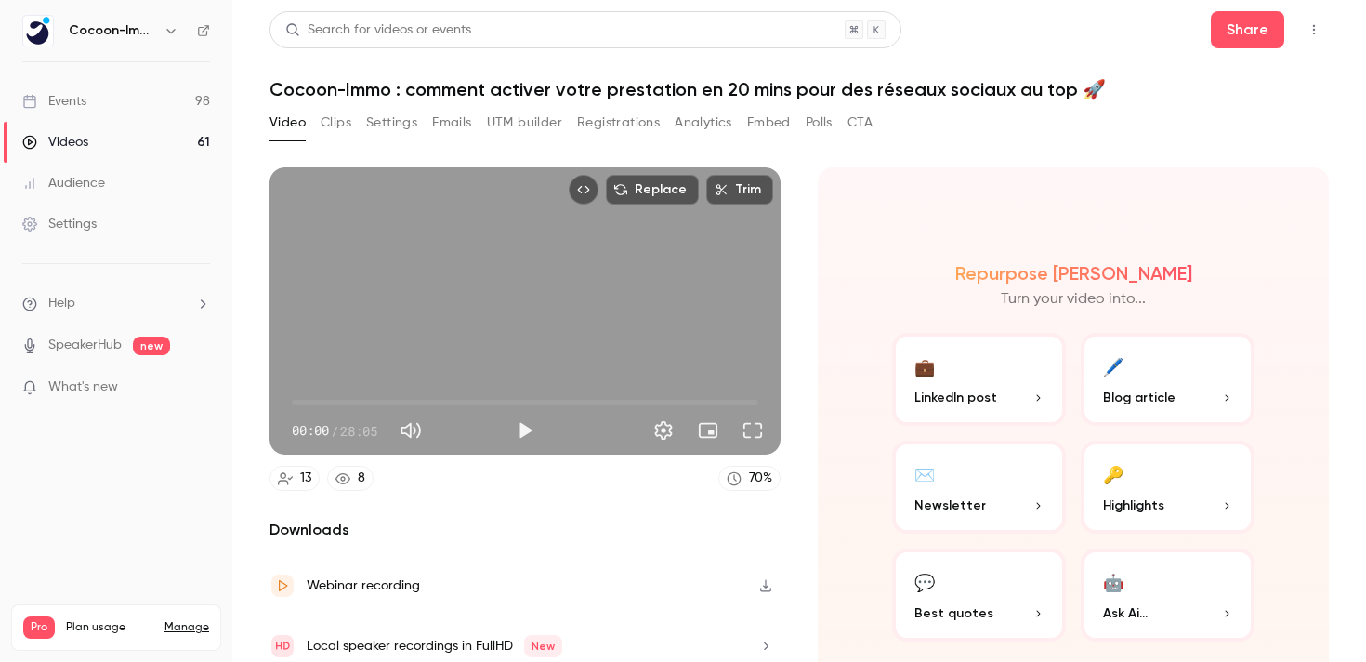
click at [69, 101] on div "Events" at bounding box center [54, 101] width 64 height 19
